Goal: Task Accomplishment & Management: Complete application form

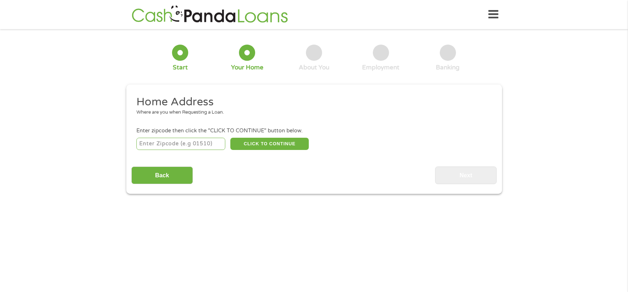
click at [191, 149] on input "number" at bounding box center [180, 144] width 89 height 12
type input "92545"
click at [246, 155] on div "Home Address Where are you when Requesting a Loan. Enter zipcode then click the…" at bounding box center [314, 139] width 366 height 89
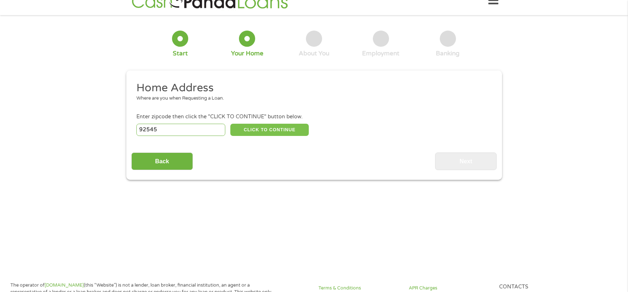
click at [261, 132] on button "CLICK TO CONTINUE" at bounding box center [269, 130] width 79 height 12
type input "92545"
type input "Hemet"
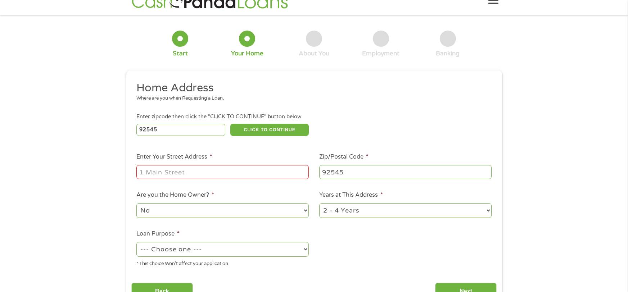
click at [227, 167] on input "Enter Your Street Address *" at bounding box center [222, 172] width 173 height 14
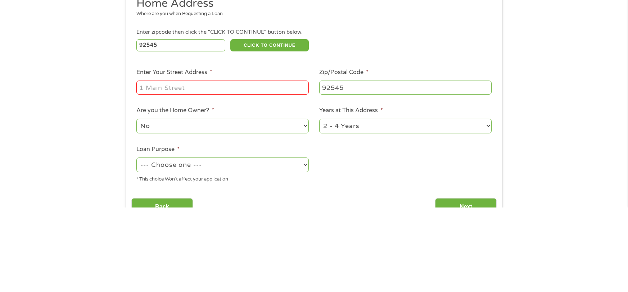
click at [178, 169] on input "Enter Your Street Address *" at bounding box center [222, 172] width 173 height 14
type input "[STREET_ADDRESS]"
click at [244, 223] on ul "Home Address Where are you when Requesting a Loan. Enter zipcode then click the…" at bounding box center [314, 177] width 366 height 192
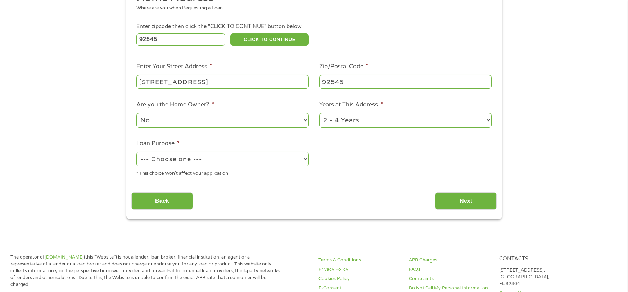
scroll to position [115, 0]
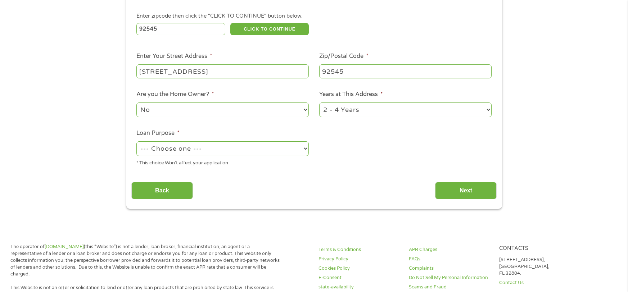
click at [245, 158] on div "* This choice Won’t affect your application" at bounding box center [222, 162] width 173 height 10
click at [250, 150] on select "--- Choose one --- Pay Bills Debt Consolidation Home Improvement Major Purchase…" at bounding box center [222, 149] width 173 height 15
select select "paybills"
click at [136, 142] on select "--- Choose one --- Pay Bills Debt Consolidation Home Improvement Major Purchase…" at bounding box center [222, 149] width 173 height 15
click at [467, 188] on input "Next" at bounding box center [466, 191] width 62 height 18
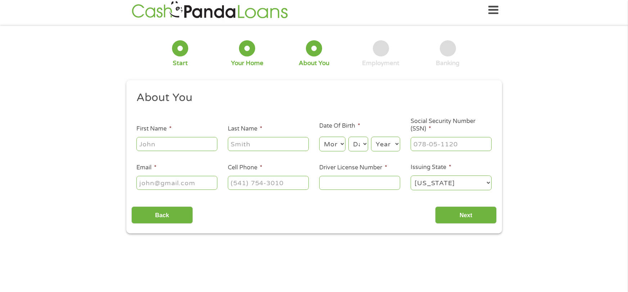
scroll to position [0, 0]
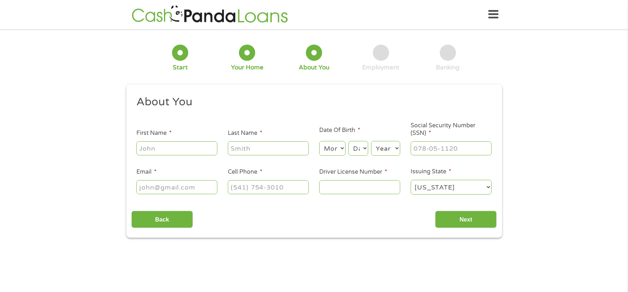
click at [187, 147] on input "First Name *" at bounding box center [176, 149] width 81 height 14
type input "jerniece"
type input "[PERSON_NAME]"
type input "[EMAIL_ADDRESS][DOMAIN_NAME]"
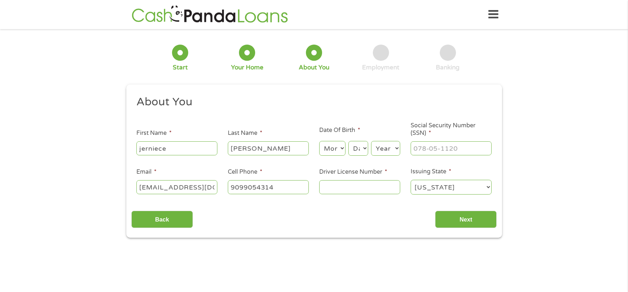
type input "[PHONE_NUMBER]"
click at [331, 153] on select "Month 1 2 3 4 5 6 7 8 9 10 11 12" at bounding box center [332, 148] width 26 height 15
click at [319, 142] on select "Month 1 2 3 4 5 6 7 8 9 10 11 12" at bounding box center [332, 148] width 26 height 15
click at [342, 147] on select "Month 1 2 3 4 5 6 7 8 9 10 11 12" at bounding box center [332, 148] width 26 height 15
select select "4"
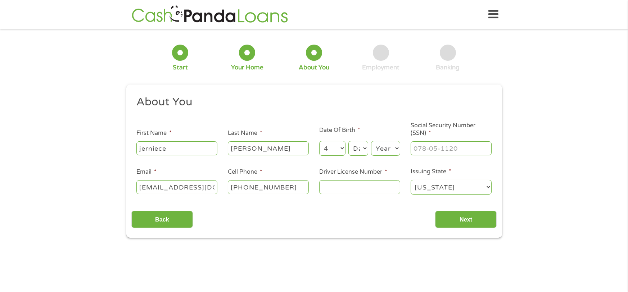
click at [319, 142] on select "Month 1 2 3 4 5 6 7 8 9 10 11 12" at bounding box center [332, 148] width 26 height 15
click at [359, 145] on select "Day 1 2 3 4 5 6 7 8 9 10 11 12 13 14 15 16 17 18 19 20 21 22 23 24 25 26 27 28 …" at bounding box center [358, 148] width 19 height 15
select select "12"
click at [349, 142] on select "Day 1 2 3 4 5 6 7 8 9 10 11 12 13 14 15 16 17 18 19 20 21 22 23 24 25 26 27 28 …" at bounding box center [358, 148] width 19 height 15
click at [395, 150] on select "Year [DATE] 2006 2005 2004 2003 2002 2001 2000 1999 1998 1997 1996 1995 1994 19…" at bounding box center [385, 148] width 29 height 15
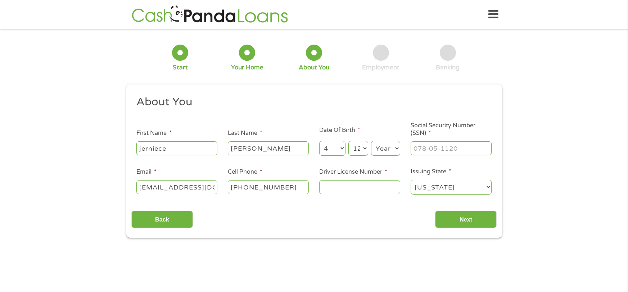
select select "1985"
click at [371, 142] on select "Year [DATE] 2006 2005 2004 2003 2002 2001 2000 1999 1998 1997 1996 1995 1994 19…" at bounding box center [385, 148] width 29 height 15
click at [427, 149] on input "Social Security Number (SSN) *" at bounding box center [451, 149] width 81 height 14
type input "569-83-8967"
click at [290, 122] on ul "About You This field is hidden when viewing the form Title * --- Choose one ---…" at bounding box center [314, 148] width 366 height 106
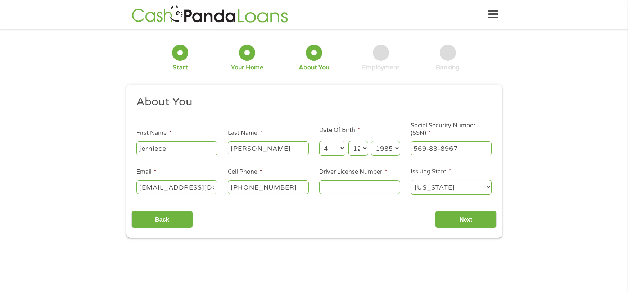
scroll to position [14, 0]
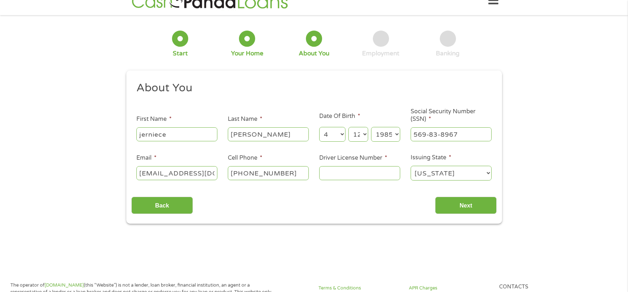
click at [328, 172] on input "Driver License Number *" at bounding box center [359, 173] width 81 height 14
click at [344, 179] on input "Driver License Number *" at bounding box center [359, 173] width 81 height 14
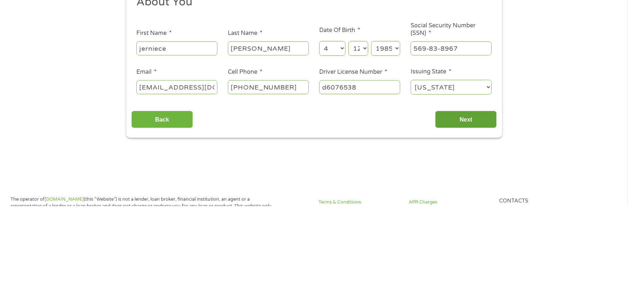
type input "d6076538"
click at [456, 199] on input "Next" at bounding box center [466, 206] width 62 height 18
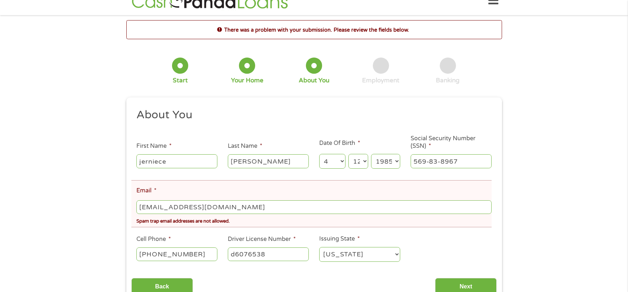
scroll to position [0, 0]
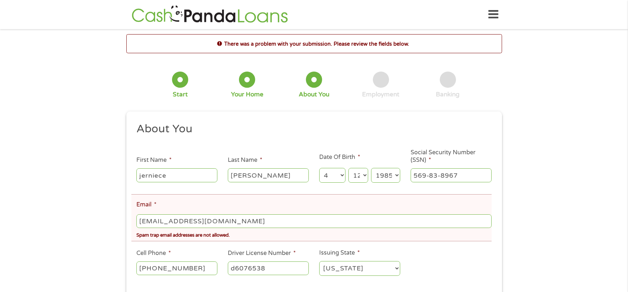
click at [269, 224] on input "[EMAIL_ADDRESS][DOMAIN_NAME]" at bounding box center [313, 222] width 355 height 14
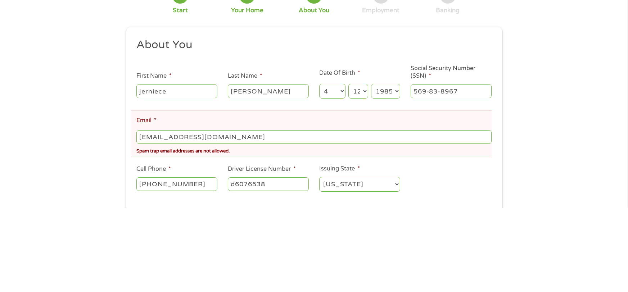
scroll to position [16, 0]
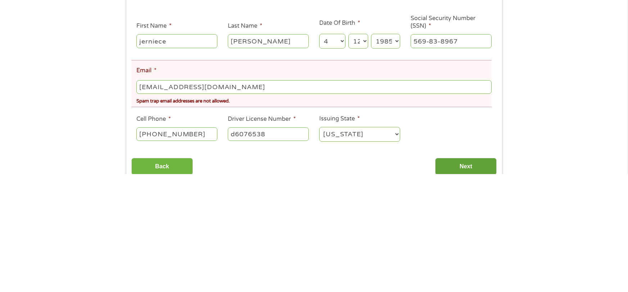
type input "[EMAIL_ADDRESS][DOMAIN_NAME]"
click at [474, 161] on div "About You This field is hidden when viewing the form Title * --- Choose one ---…" at bounding box center [314, 200] width 366 height 188
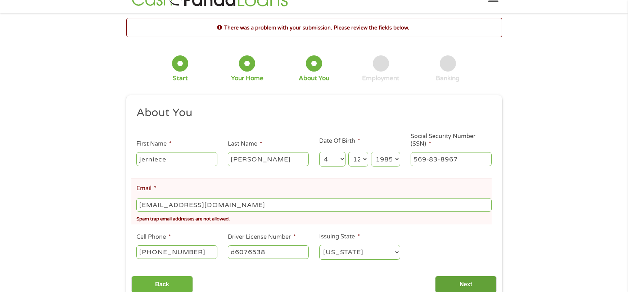
click at [460, 279] on input "Next" at bounding box center [466, 285] width 62 height 18
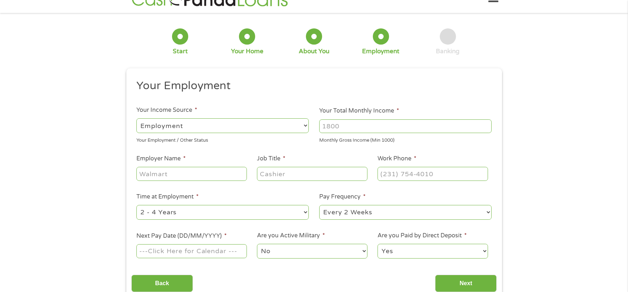
scroll to position [0, 0]
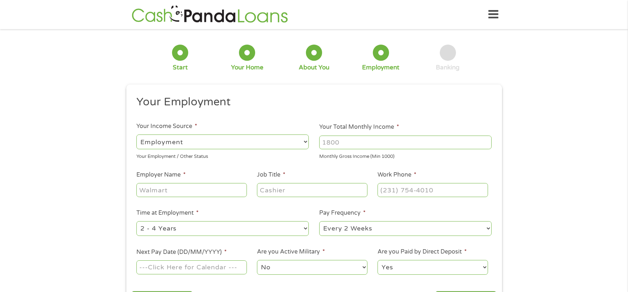
click at [341, 142] on input "Your Total Monthly Income *" at bounding box center [405, 143] width 173 height 14
type input "2200"
click at [461, 118] on ul "Your Employment Your Income Source * --- Choose one --- Employment [DEMOGRAPHIC…" at bounding box center [314, 188] width 366 height 187
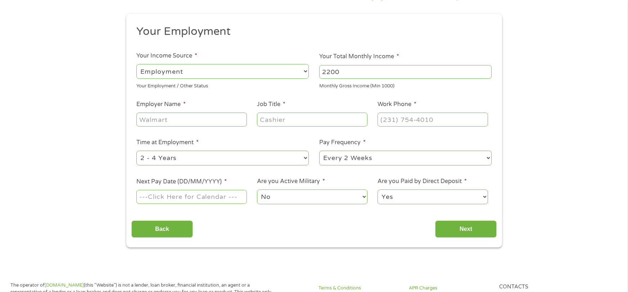
scroll to position [72, 0]
click at [183, 119] on input "Employer Name *" at bounding box center [191, 119] width 110 height 14
type input "ihss"
type input "care provider"
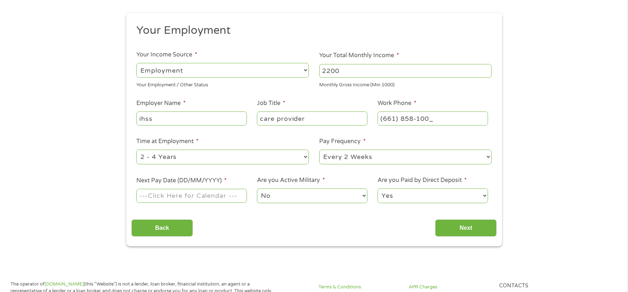
type input "[PHONE_NUMBER]"
click at [291, 138] on li "Time at Employment * --- Choose one --- 1 Year or less 1 - 2 Years 2 - 4 Years …" at bounding box center [222, 151] width 183 height 28
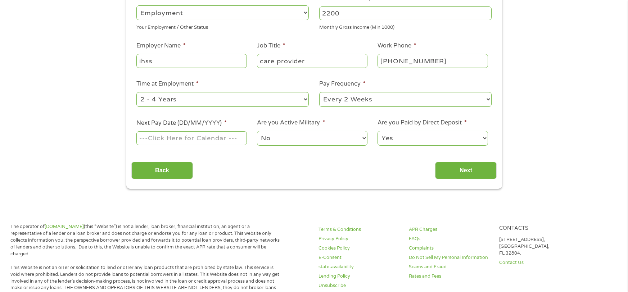
scroll to position [144, 0]
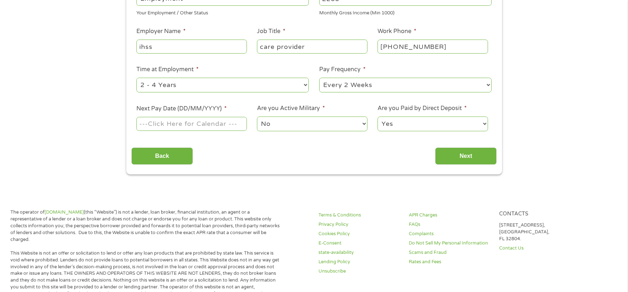
click at [235, 123] on input "Next Pay Date (DD/MM/YYYY) *" at bounding box center [191, 124] width 110 height 14
type input "[DATE]"
click at [463, 157] on input "Next" at bounding box center [466, 157] width 62 height 18
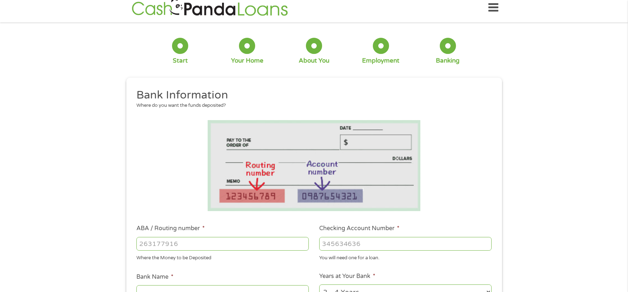
scroll to position [0, 0]
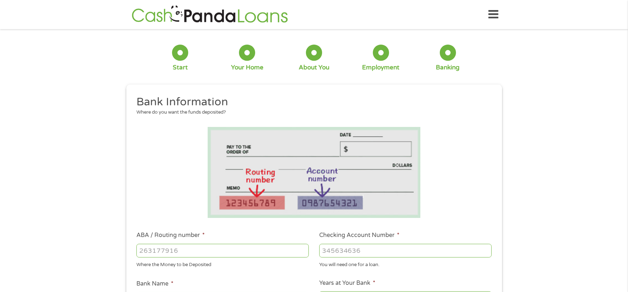
click at [216, 246] on input "ABA / Routing number *" at bounding box center [222, 251] width 173 height 14
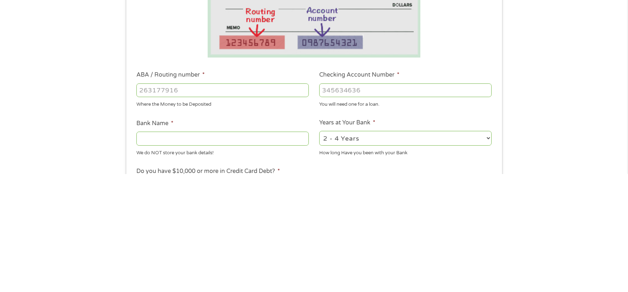
scroll to position [45, 0]
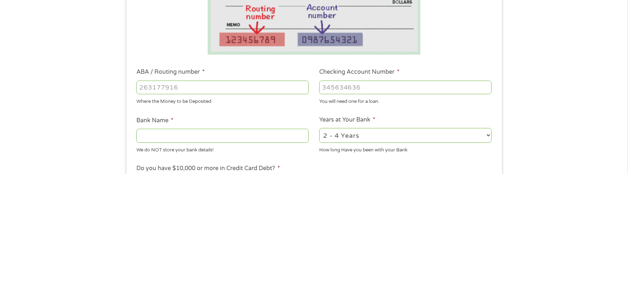
click at [179, 210] on input "ABA / Routing number *" at bounding box center [222, 206] width 173 height 14
type input "121000358"
type input "BANK OF AMERICA NA"
type input "121000358"
type input "325182977189"
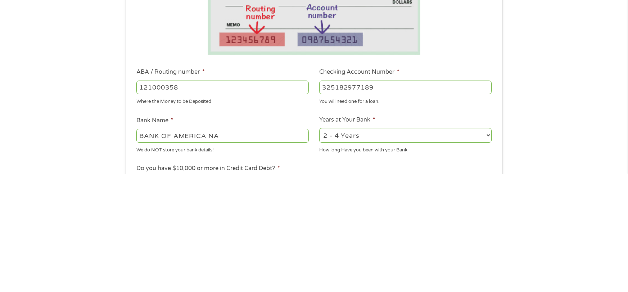
click at [221, 232] on ul "Bank Information Where do you want the funds deposited? ABA / Routing number * …" at bounding box center [314, 229] width 366 height 359
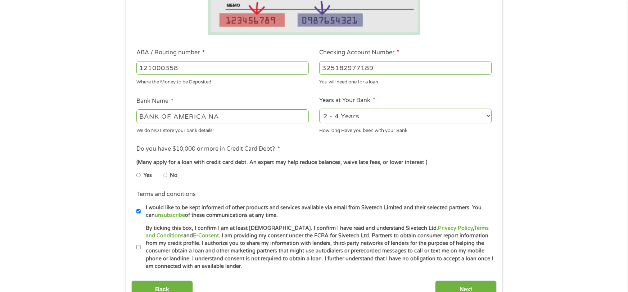
scroll to position [204, 0]
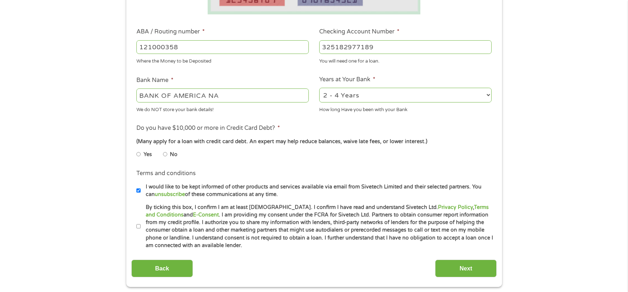
click at [167, 153] on li "No" at bounding box center [176, 155] width 26 height 14
click at [138, 227] on input "By ticking this box, I confirm I am at least [DEMOGRAPHIC_DATA]. I confirm I ha…" at bounding box center [138, 227] width 4 height 12
checkbox input "true"
click at [466, 269] on input "Next" at bounding box center [466, 269] width 62 height 18
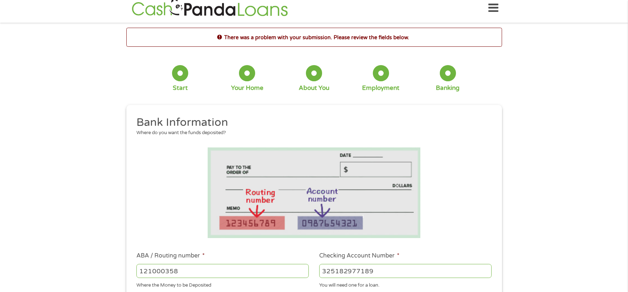
scroll to position [0, 0]
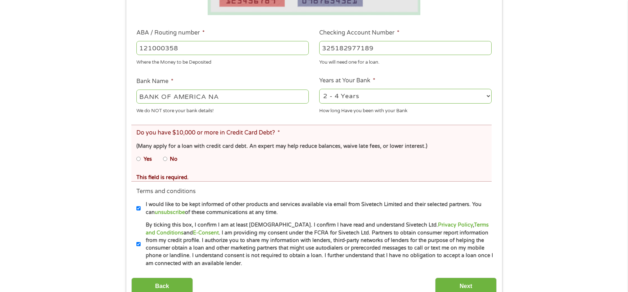
scroll to position [230, 0]
click at [162, 158] on li "Yes" at bounding box center [149, 159] width 27 height 14
click at [164, 158] on input "No" at bounding box center [165, 159] width 4 height 12
radio input "true"
click at [468, 281] on input "Next" at bounding box center [466, 287] width 62 height 18
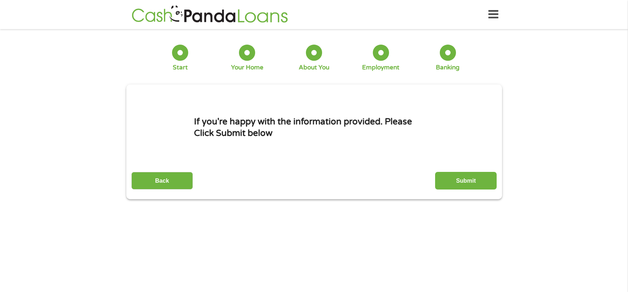
scroll to position [0, 0]
click at [462, 183] on input "Submit" at bounding box center [466, 181] width 62 height 18
